Goal: Task Accomplishment & Management: Manage account settings

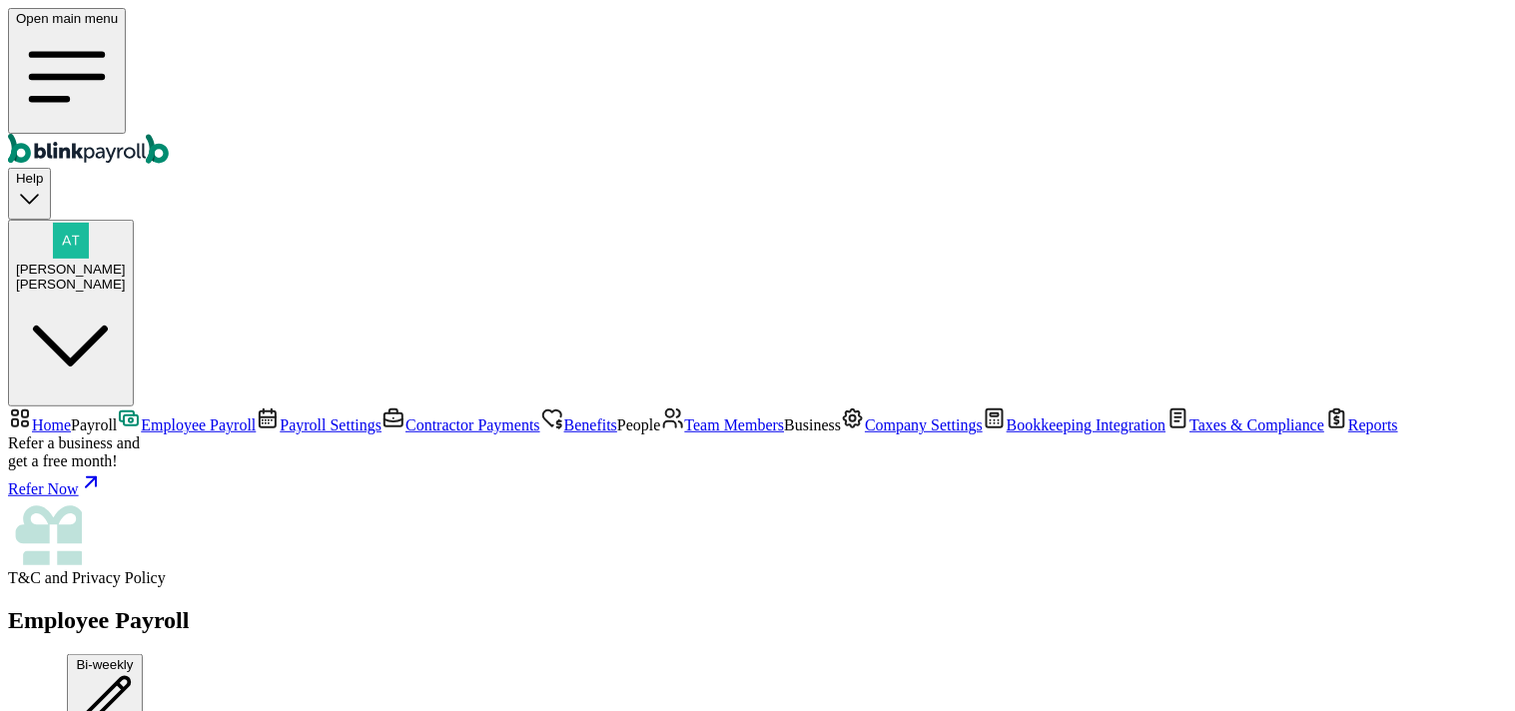
scroll to position [591, 0]
click at [685, 416] on span "Team Members" at bounding box center [735, 424] width 100 height 17
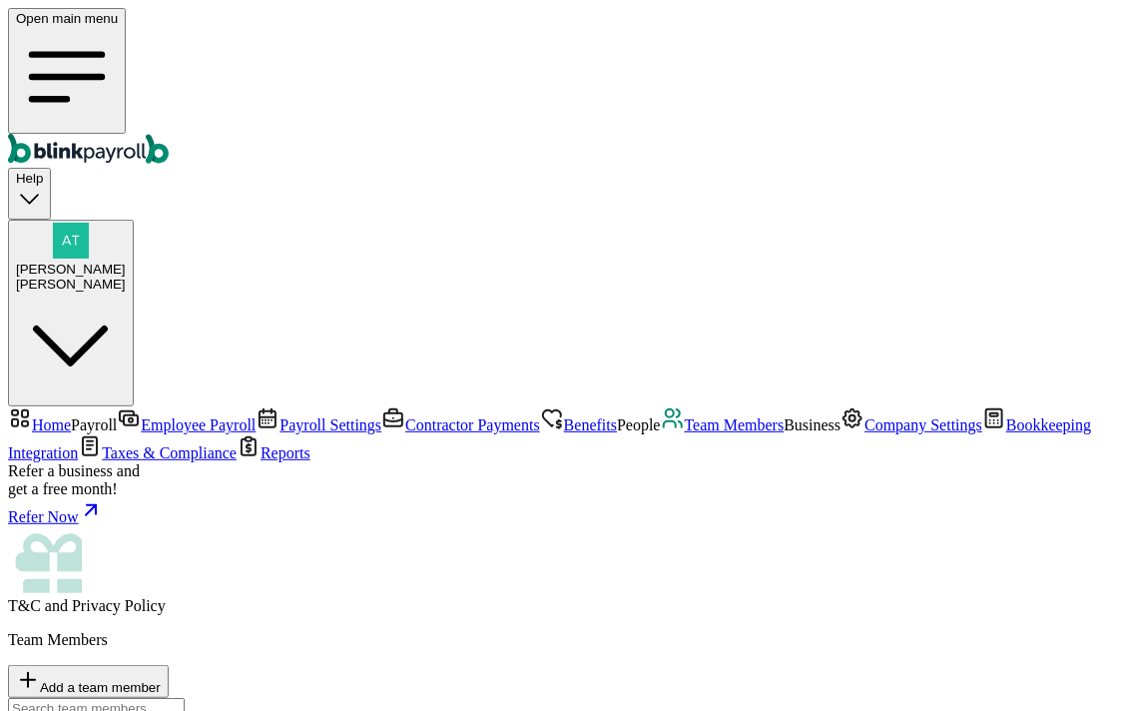
click at [729, 631] on div "Team Members Add a team member" at bounding box center [561, 664] width 1106 height 67
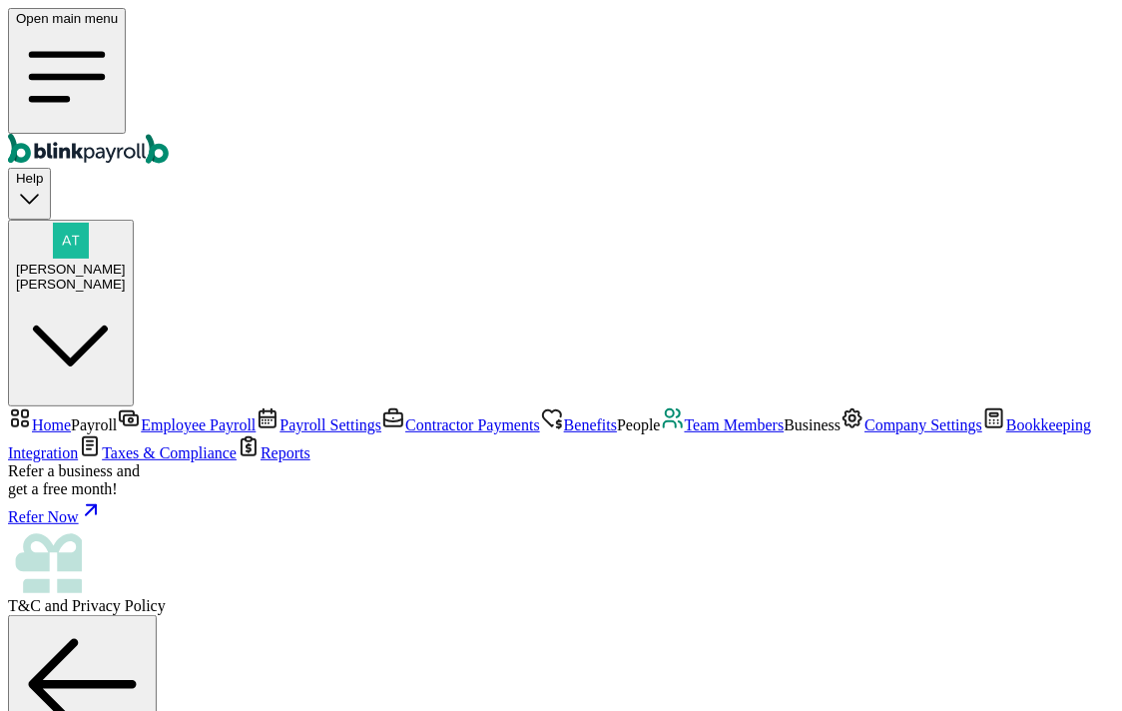
scroll to position [85, 0]
drag, startPoint x: 609, startPoint y: 537, endPoint x: 772, endPoint y: 545, distance: 163.0
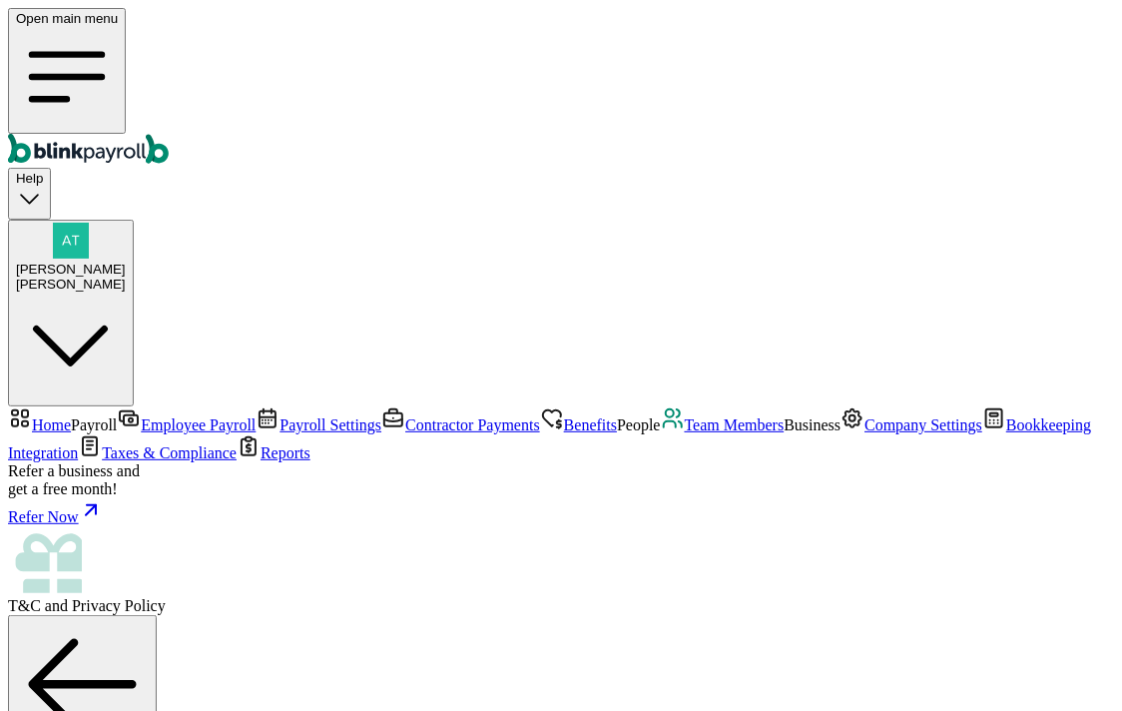
copy span "[EMAIL_ADDRESS][DOMAIN_NAME]"
